Goal: Task Accomplishment & Management: Use online tool/utility

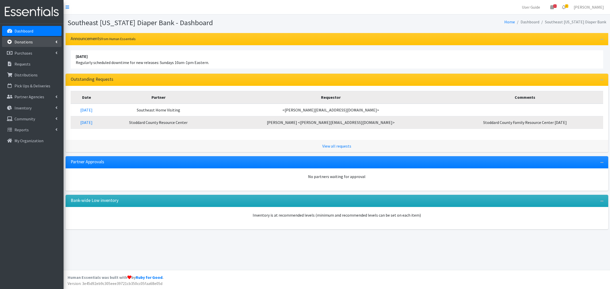
click at [25, 40] on p "Donations" at bounding box center [23, 41] width 18 height 5
click at [23, 52] on link "All Donations" at bounding box center [31, 53] width 59 height 10
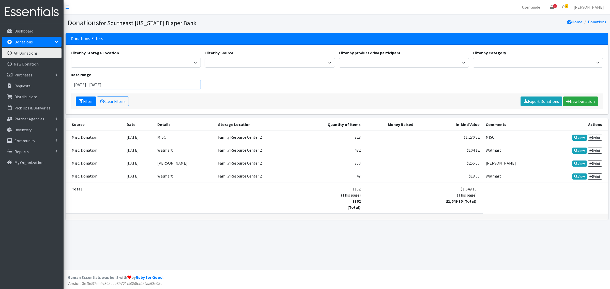
click at [98, 88] on input "[DATE] - [DATE]" at bounding box center [136, 85] width 130 height 10
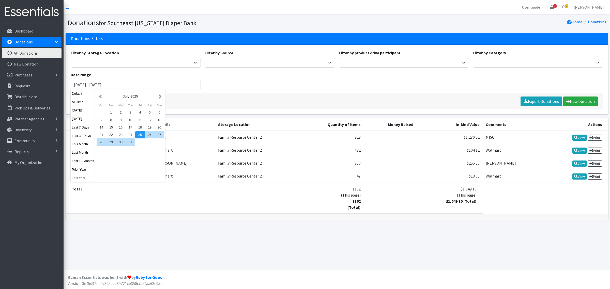
click at [81, 177] on button "This Year" at bounding box center [83, 177] width 25 height 7
type input "January 1, 2025 - December 31, 2025"
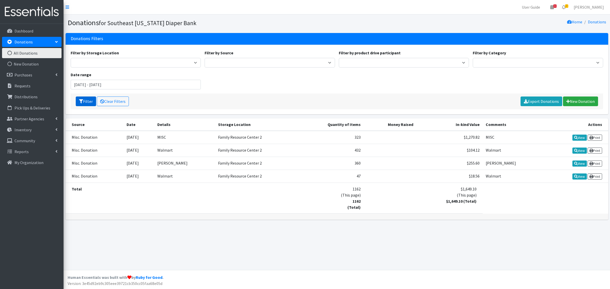
click at [84, 103] on button "Filter" at bounding box center [86, 102] width 20 height 10
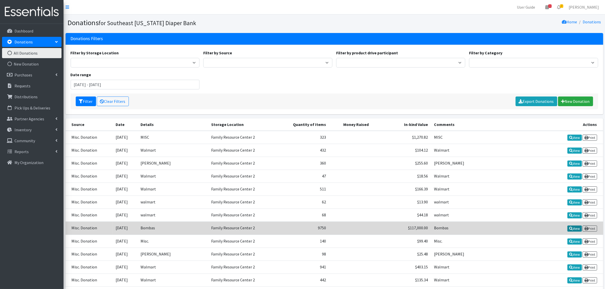
click at [571, 228] on link "View" at bounding box center [574, 229] width 14 height 6
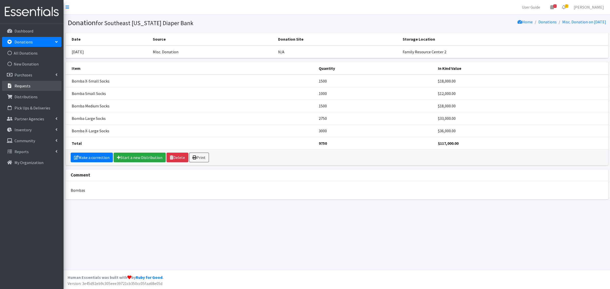
click at [22, 86] on p "Requests" at bounding box center [22, 85] width 16 height 5
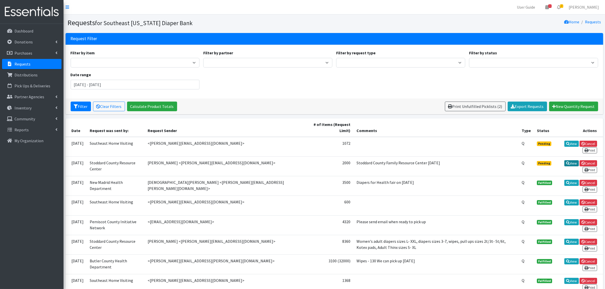
click at [571, 164] on link "View" at bounding box center [571, 163] width 14 height 6
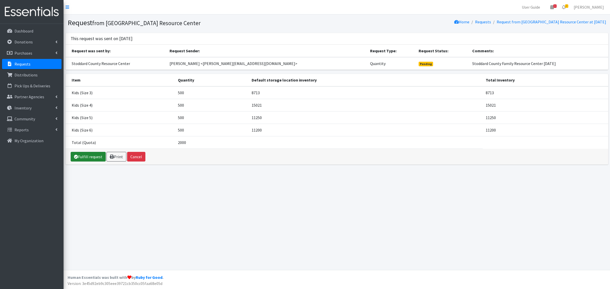
click at [85, 156] on link "Fulfill request" at bounding box center [88, 157] width 35 height 10
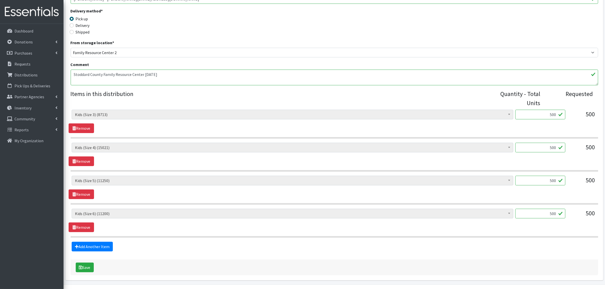
scroll to position [142, 0]
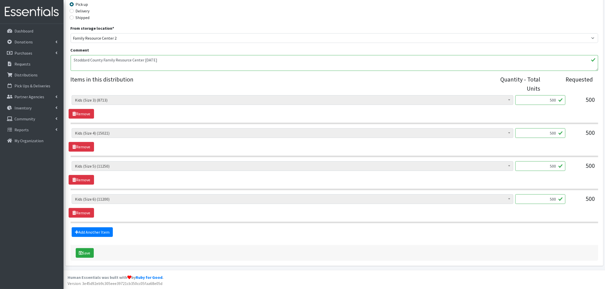
click at [88, 247] on div "Save" at bounding box center [334, 253] width 527 height 16
click at [87, 251] on button "Save" at bounding box center [85, 253] width 18 height 10
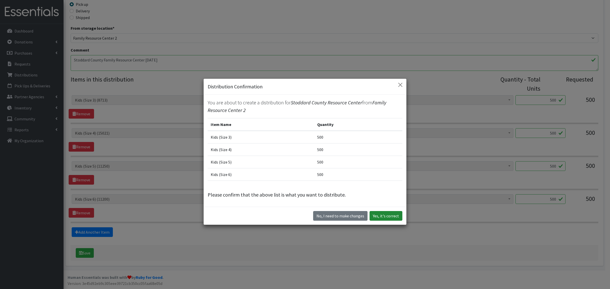
click at [369, 218] on button "Yes, it's correct" at bounding box center [385, 216] width 33 height 10
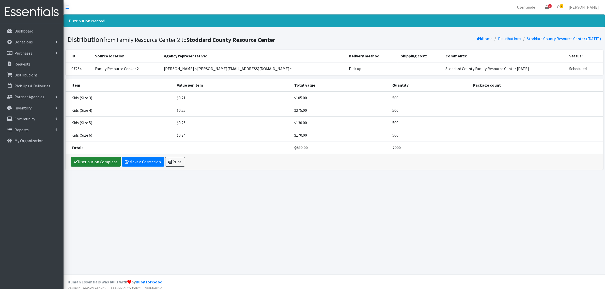
click at [94, 161] on link "Distribution Complete" at bounding box center [96, 162] width 50 height 10
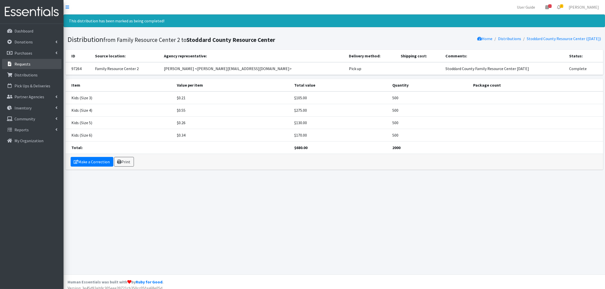
click at [29, 66] on p "Requests" at bounding box center [22, 63] width 16 height 5
